Goal: Find contact information: Find contact information

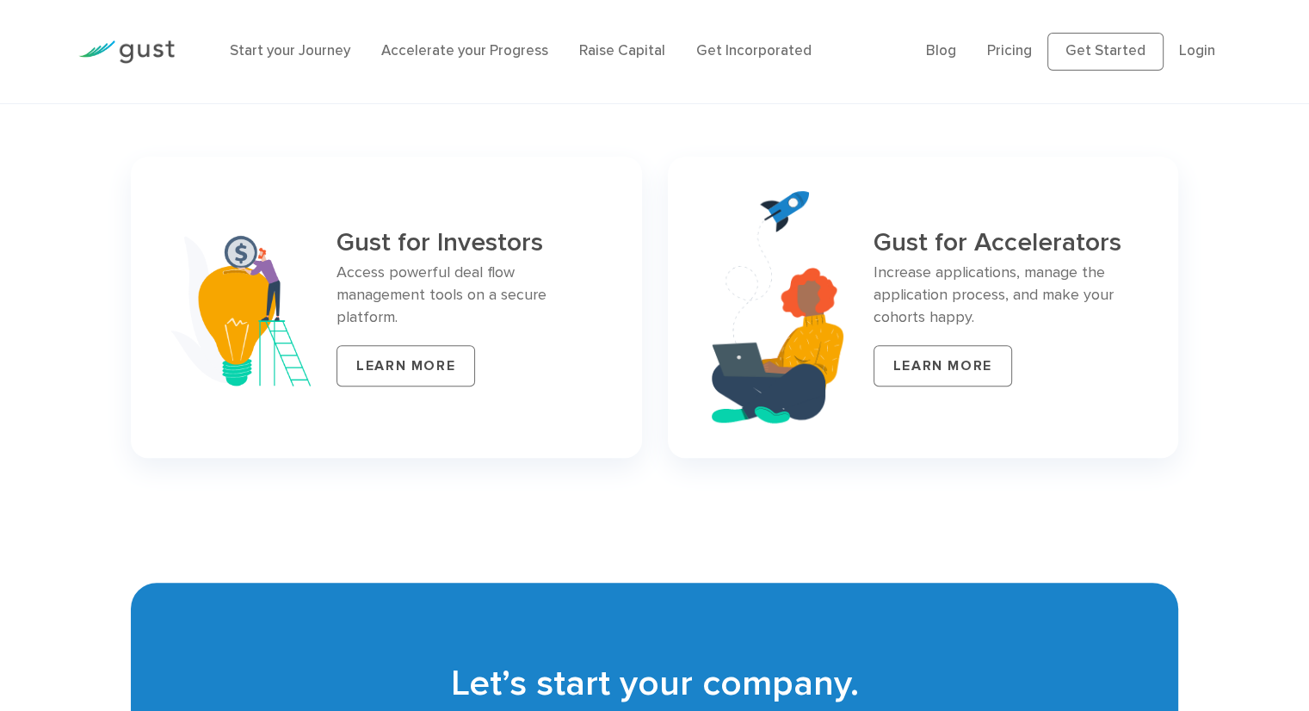
scroll to position [7892, 0]
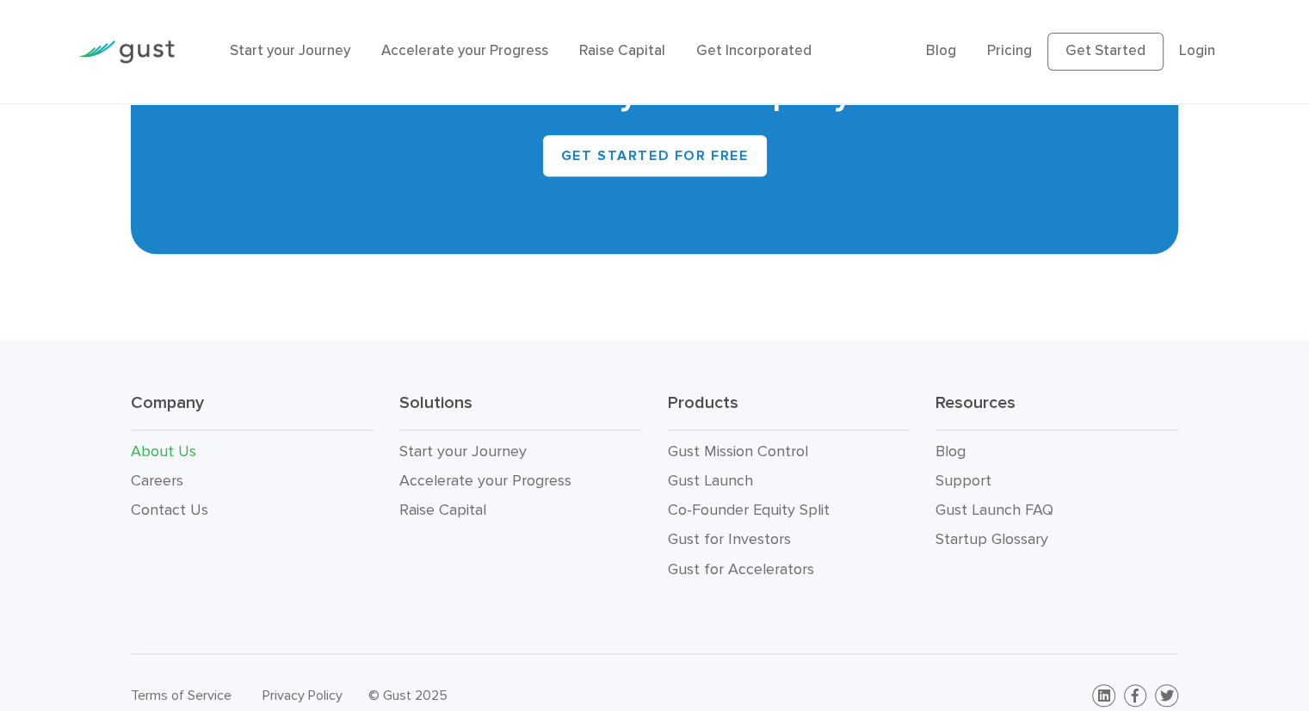
click at [167, 442] on link "About Us" at bounding box center [163, 451] width 65 height 18
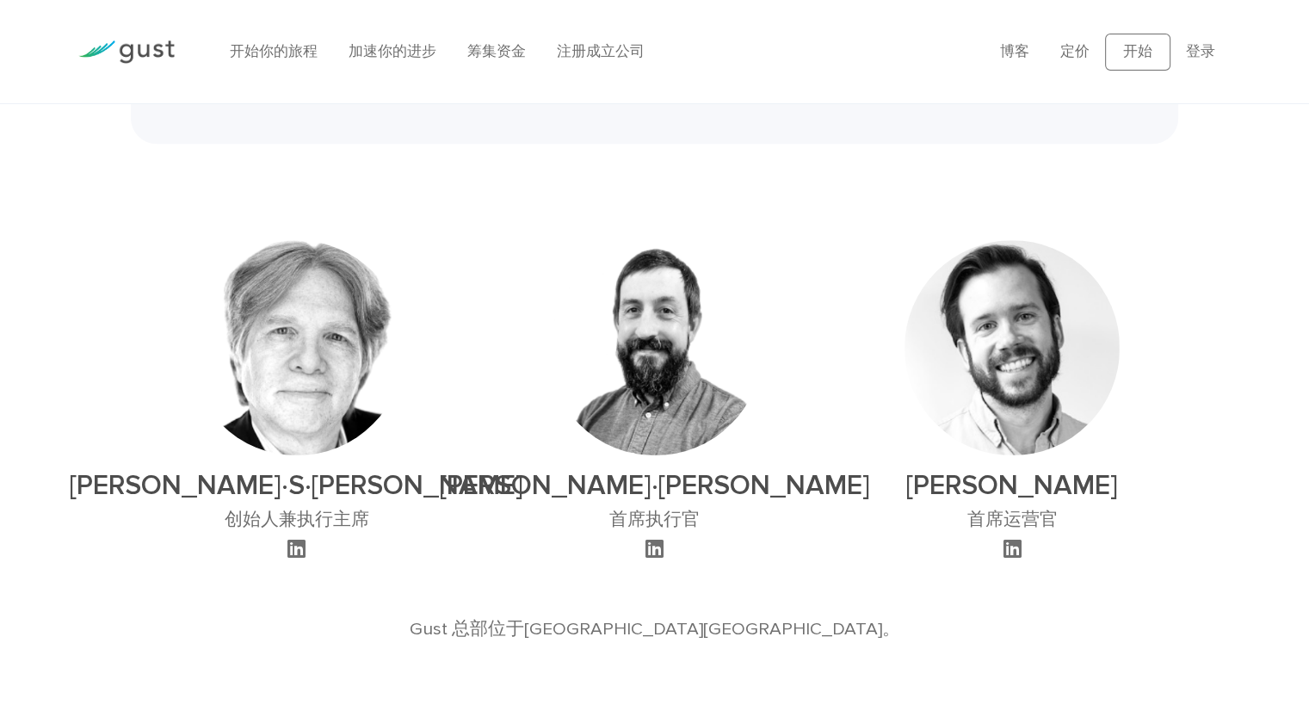
scroll to position [1033, 0]
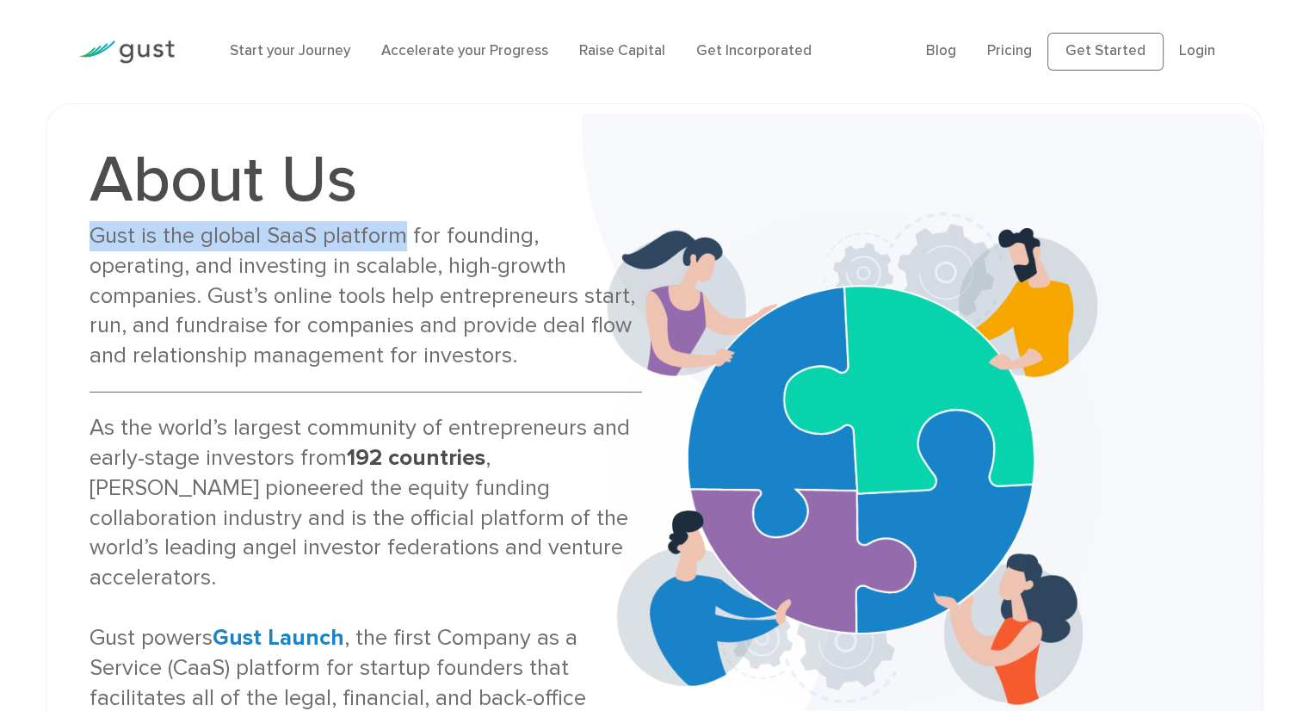
drag, startPoint x: 94, startPoint y: 238, endPoint x: 398, endPoint y: 233, distance: 303.9
click at [398, 233] on div "Gust is the global SaaS platform for founding, operating, and investing in scal…" at bounding box center [366, 296] width 552 height 150
copy div "Gust is the global SaaS platform"
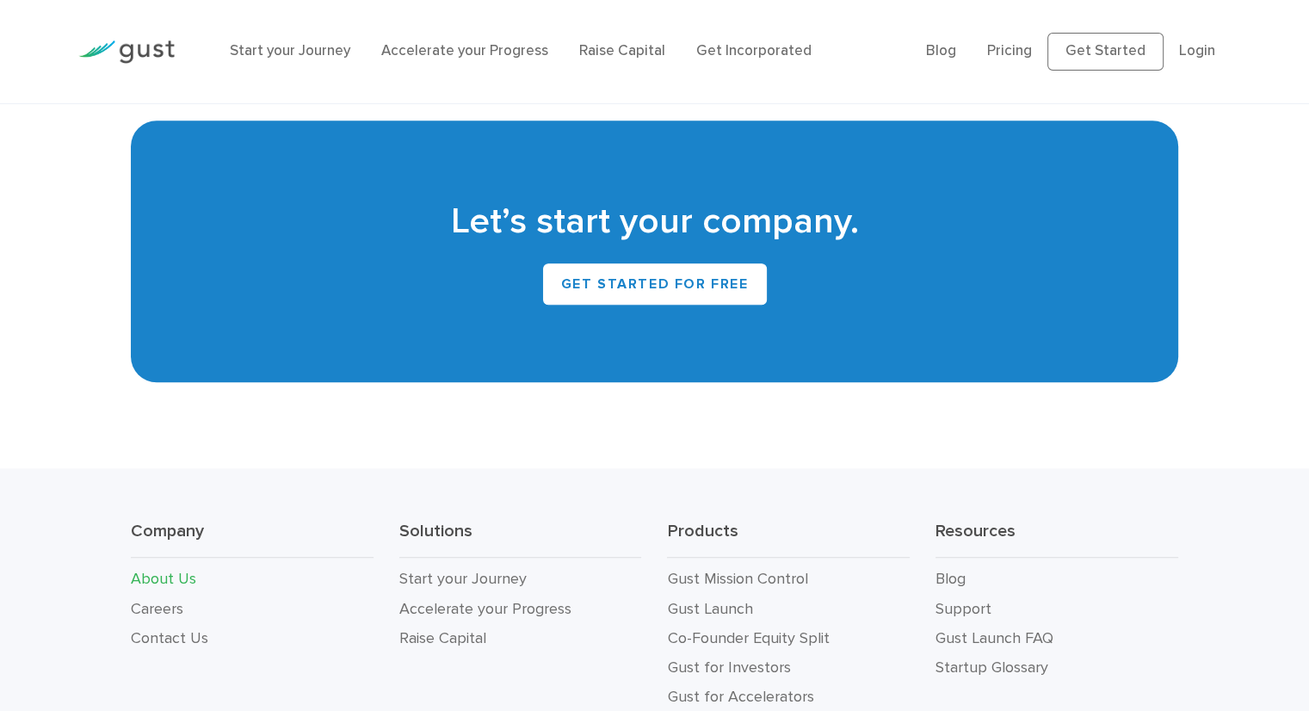
scroll to position [1729, 0]
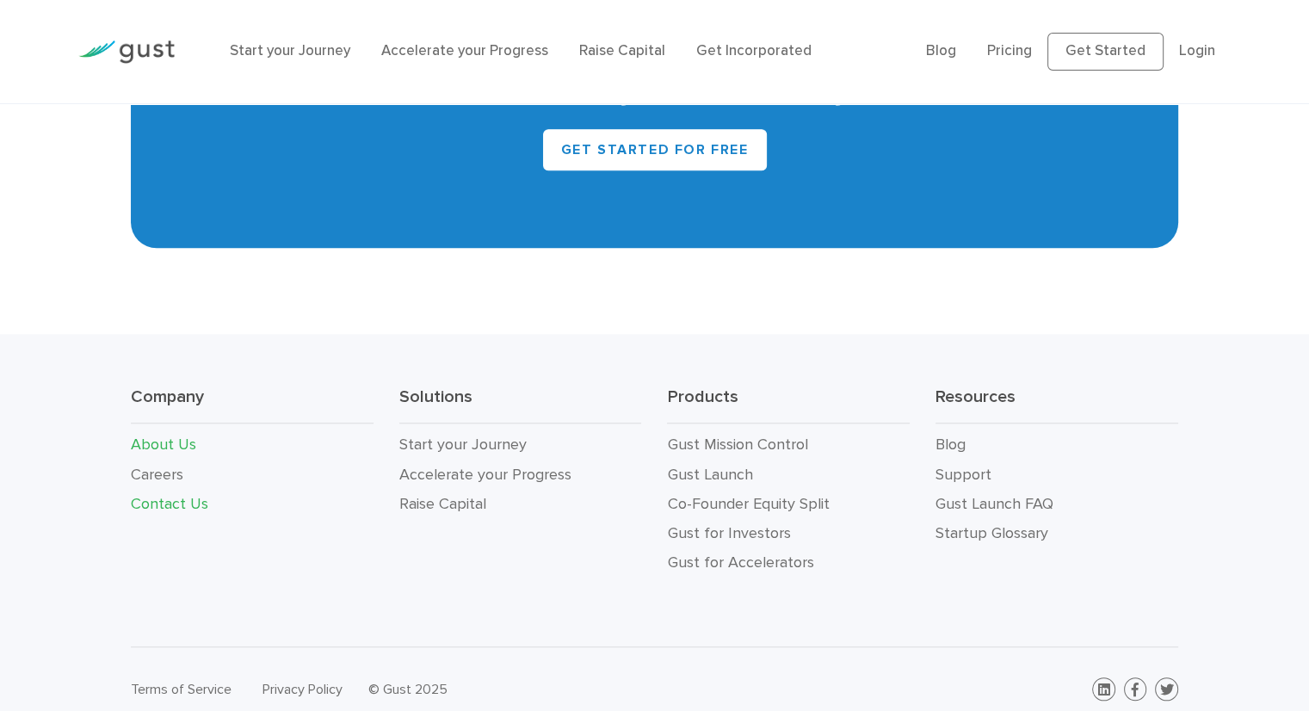
click at [170, 495] on link "Contact Us" at bounding box center [169, 504] width 77 height 18
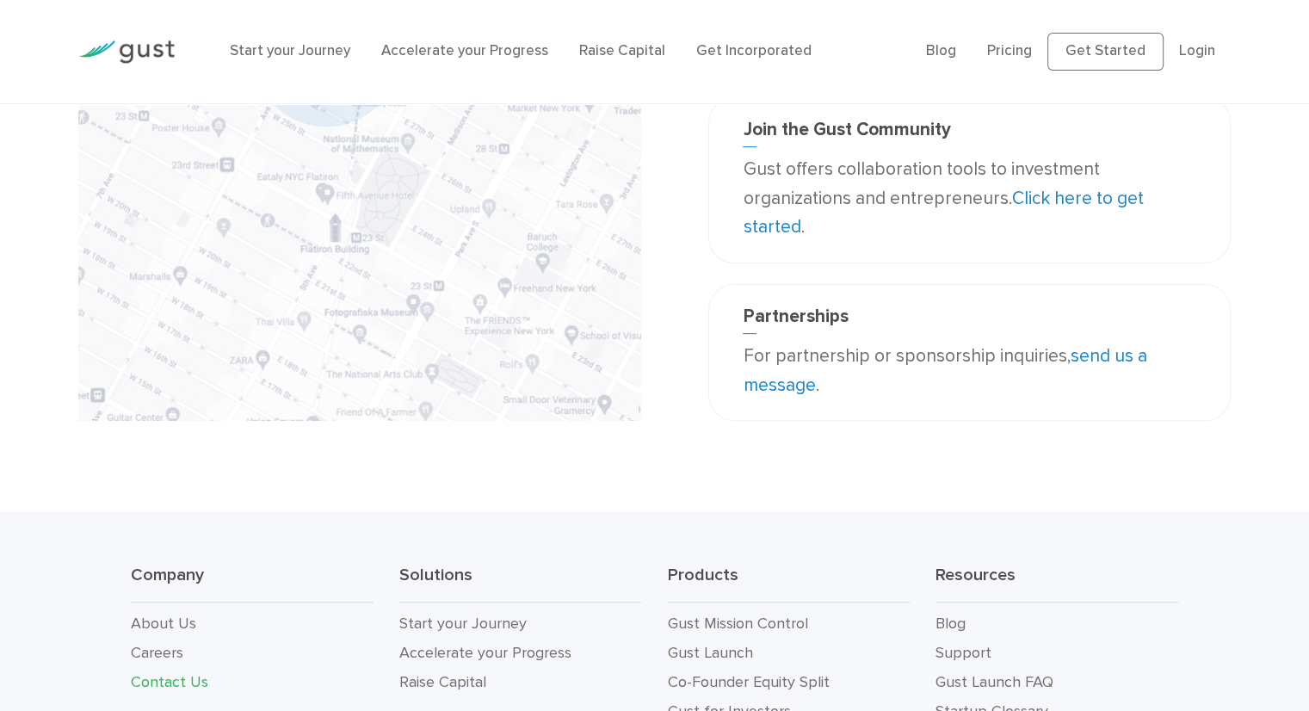
scroll to position [517, 0]
